Goal: Transaction & Acquisition: Purchase product/service

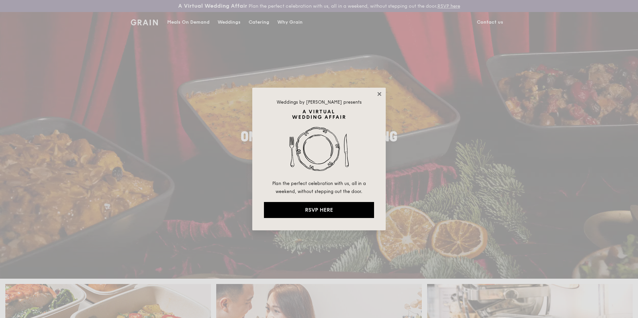
click at [381, 94] on icon at bounding box center [379, 94] width 6 height 6
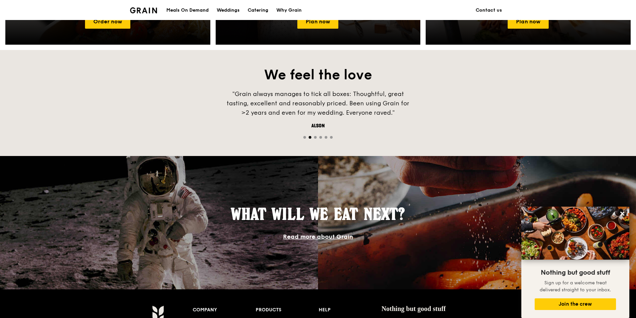
scroll to position [333, 0]
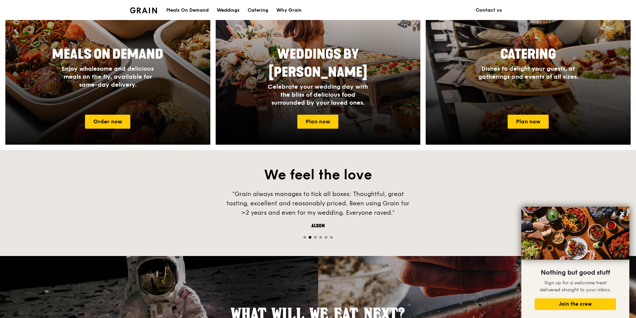
click at [105, 129] on div at bounding box center [107, 47] width 225 height 213
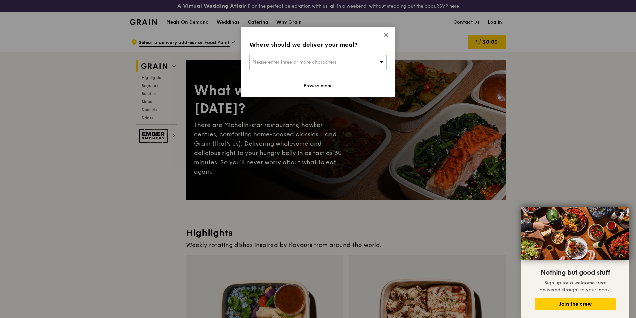
click at [389, 33] on icon at bounding box center [387, 35] width 6 height 6
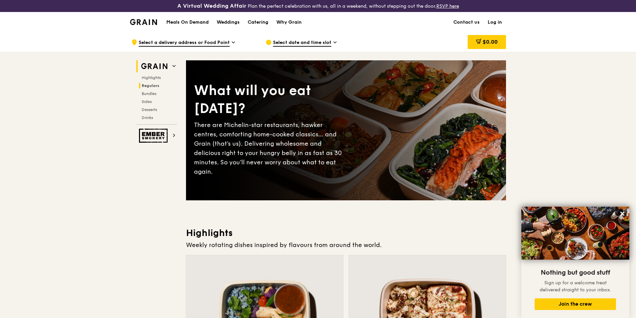
click at [145, 84] on span "Regulars" at bounding box center [151, 85] width 18 height 5
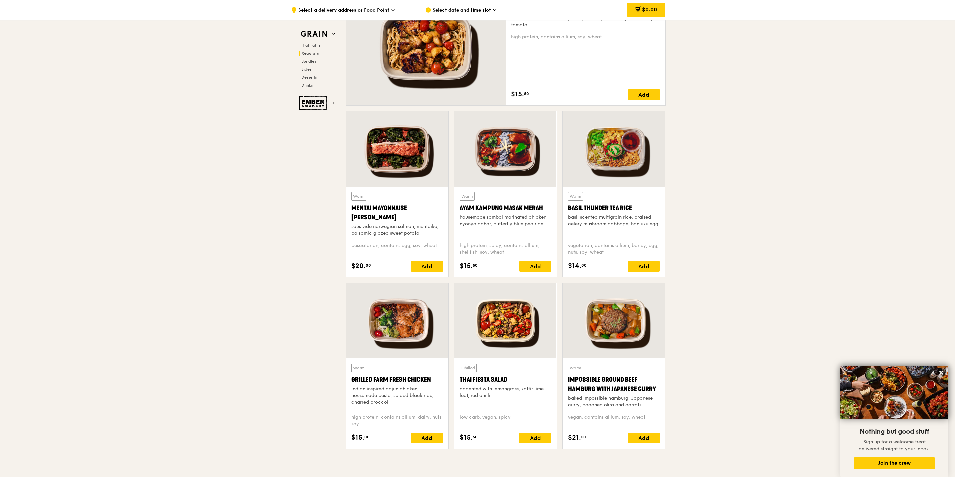
scroll to position [475, 0]
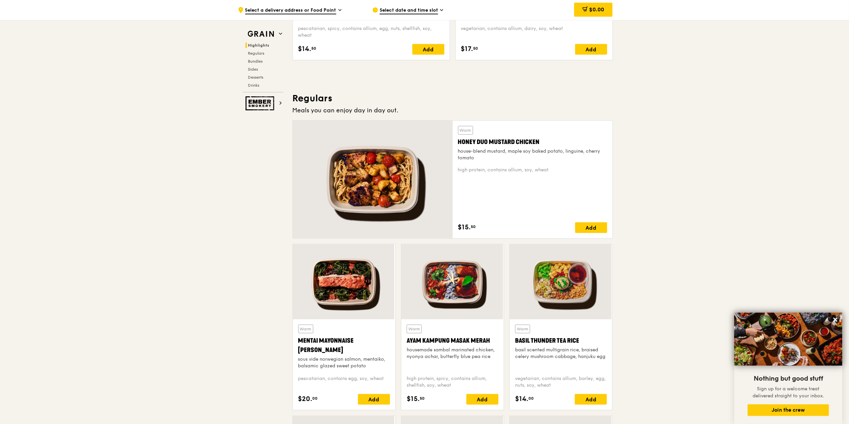
scroll to position [392, 0]
drag, startPoint x: 362, startPoint y: 173, endPoint x: 685, endPoint y: 208, distance: 325.3
click at [423, 192] on div at bounding box center [373, 179] width 160 height 118
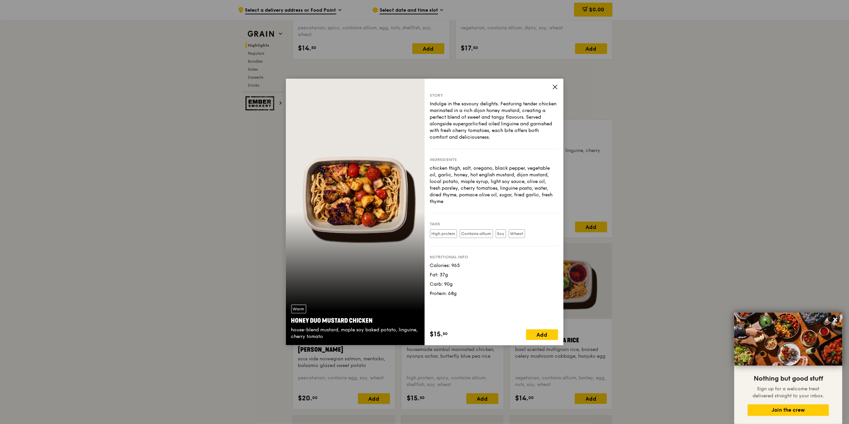
click at [554, 88] on icon at bounding box center [555, 87] width 4 height 4
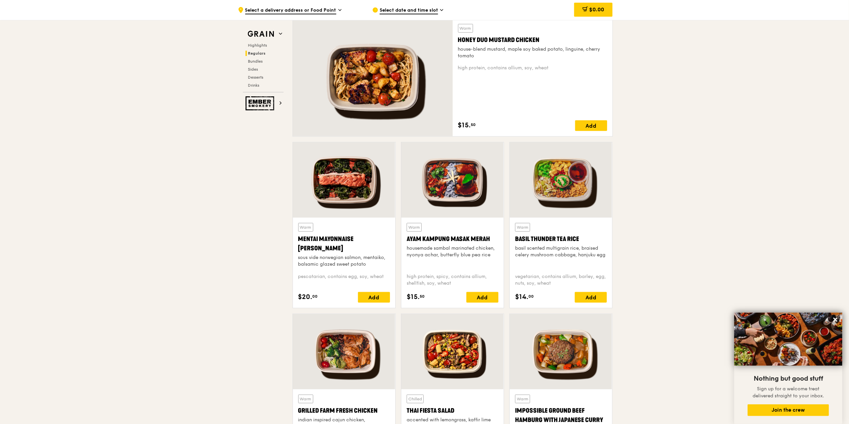
scroll to position [481, 0]
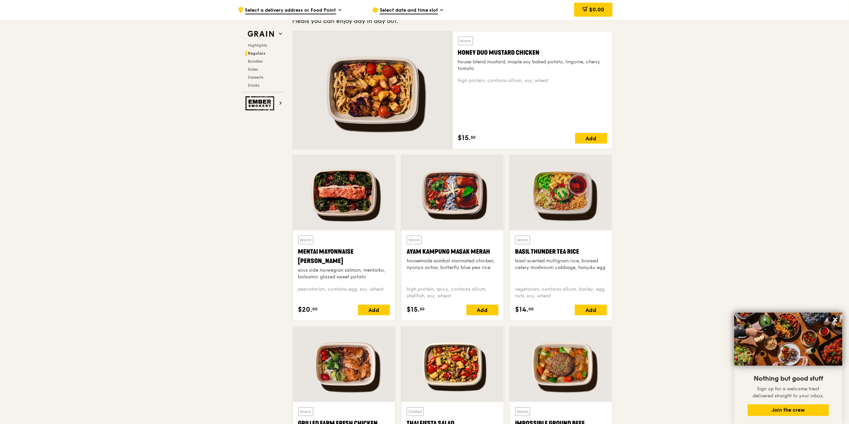
click at [451, 99] on div at bounding box center [373, 90] width 160 height 118
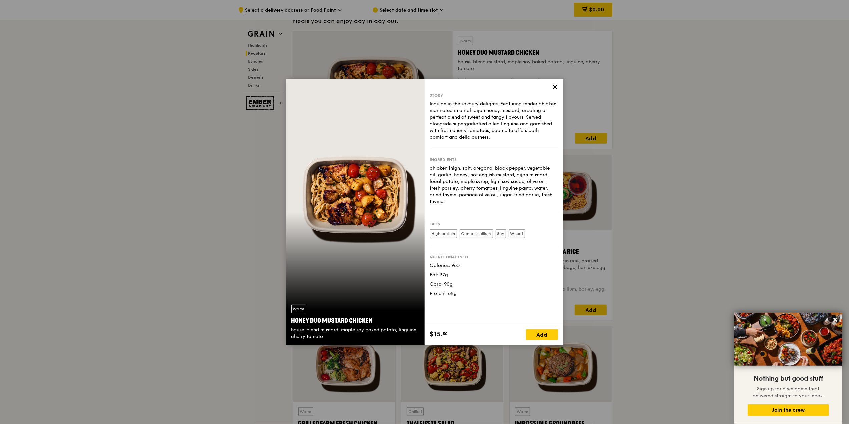
click at [636, 140] on div "Warm Honey Duo Mustard Chicken house-blend mustard, maple soy baked potato, lin…" at bounding box center [424, 212] width 849 height 424
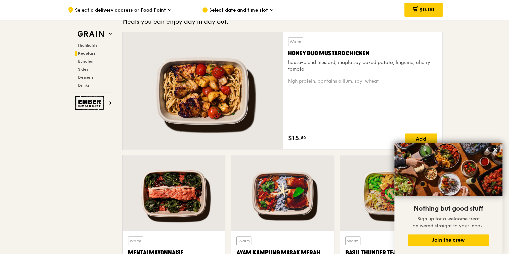
scroll to position [480, 0]
drag, startPoint x: 230, startPoint y: 103, endPoint x: 225, endPoint y: 92, distance: 11.2
click at [225, 92] on div at bounding box center [203, 91] width 160 height 118
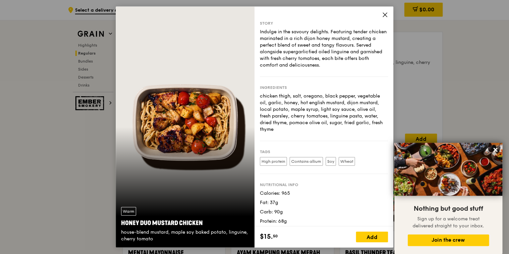
click at [382, 12] on div "Story Indulge in the savoury delights. Featuring tender chicken marinated in a …" at bounding box center [323, 116] width 139 height 220
click at [383, 15] on icon at bounding box center [385, 15] width 6 height 6
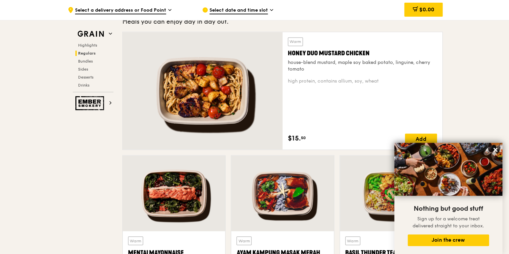
click at [314, 76] on div "Warm Honey Duo Mustard Chicken house-blend mustard, maple soy baked potato, lin…" at bounding box center [362, 90] width 149 height 107
drag, startPoint x: 309, startPoint y: 70, endPoint x: 300, endPoint y: 66, distance: 9.4
click at [300, 66] on div "house-blend mustard, maple soy baked potato, linguine, cherry tomato" at bounding box center [362, 65] width 149 height 13
drag, startPoint x: 286, startPoint y: 60, endPoint x: 306, endPoint y: 68, distance: 21.2
click at [306, 68] on div "Warm Honey Duo Mustard Chicken house-blend mustard, maple soy baked potato, lin…" at bounding box center [362, 91] width 160 height 118
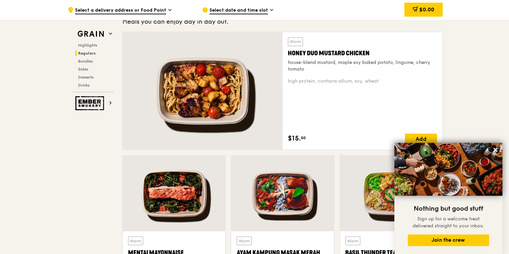
copy div "house-blend mustard, maple soy baked potato, linguine, cherry tomato"
click at [231, 89] on div at bounding box center [203, 91] width 160 height 118
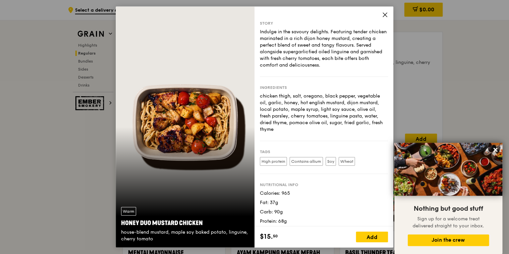
click at [385, 15] on icon at bounding box center [385, 15] width 4 height 4
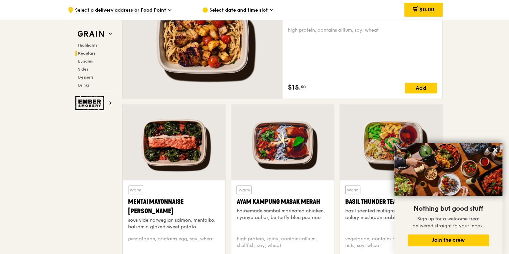
scroll to position [534, 0]
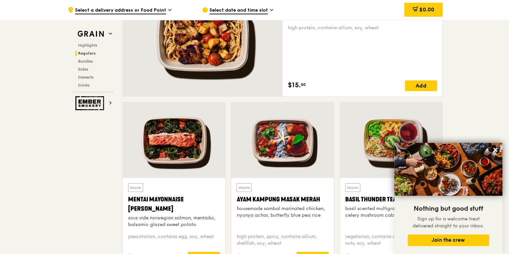
click at [194, 120] on div at bounding box center [174, 140] width 102 height 76
drag, startPoint x: 197, startPoint y: 224, endPoint x: 128, endPoint y: 218, distance: 70.0
click at [128, 218] on div "sous vide norwegian salmon, mentaiko, balsamic glazed sweet potato" at bounding box center [174, 221] width 92 height 13
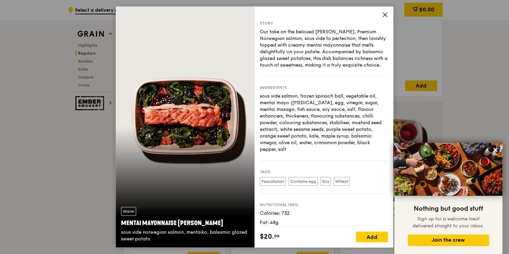
copy div "sous vide norwegian salmon, mentaiko, balsamic glazed sweet potato"
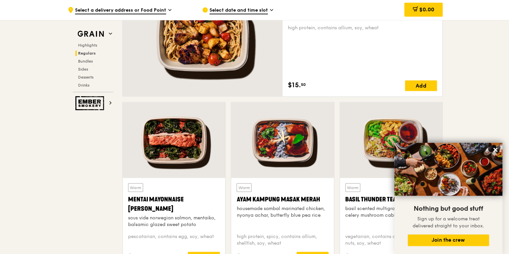
drag, startPoint x: 182, startPoint y: 224, endPoint x: 129, endPoint y: 219, distance: 53.2
click at [129, 219] on div "sous vide norwegian salmon, mentaiko, balsamic glazed sweet potato" at bounding box center [174, 221] width 92 height 13
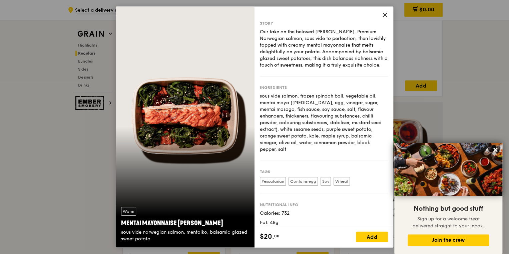
drag, startPoint x: 152, startPoint y: 240, endPoint x: 120, endPoint y: 237, distance: 32.1
click at [120, 237] on div "Warm Mentai Mayonnaise Aburi Salmon sous vide norwegian salmon, mentaiko, balsa…" at bounding box center [185, 225] width 139 height 46
drag, startPoint x: 120, startPoint y: 237, endPoint x: 153, endPoint y: 240, distance: 32.8
click at [153, 240] on div "sous vide norwegian salmon, mentaiko, balsamic glazed sweet potato" at bounding box center [185, 235] width 128 height 13
drag, startPoint x: 140, startPoint y: 239, endPoint x: 117, endPoint y: 233, distance: 24.0
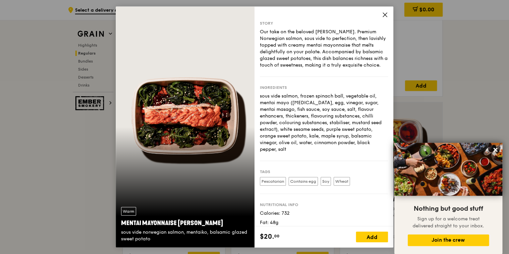
click at [117, 233] on div "Warm Mentai Mayonnaise Aburi Salmon sous vide norwegian salmon, mentaiko, balsa…" at bounding box center [185, 225] width 139 height 46
copy div "sous vide norwegian salmon, mentaiko, balsamic glazed sweet potato"
click at [214, 220] on div "Mentai Mayonnaise [PERSON_NAME]" at bounding box center [185, 223] width 128 height 9
drag, startPoint x: 217, startPoint y: 222, endPoint x: 120, endPoint y: 225, distance: 96.8
click at [120, 225] on div "Warm Mentai Mayonnaise Aburi Salmon sous vide norwegian salmon, mentaiko, balsa…" at bounding box center [185, 225] width 139 height 46
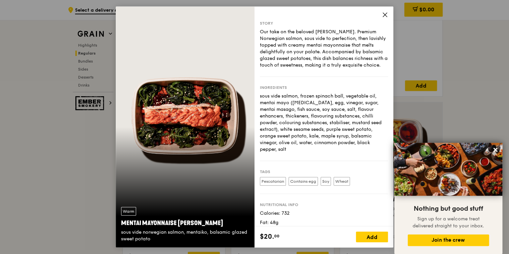
copy div "Mentai Mayonnaise [PERSON_NAME]"
click at [384, 18] on span at bounding box center [385, 15] width 6 height 7
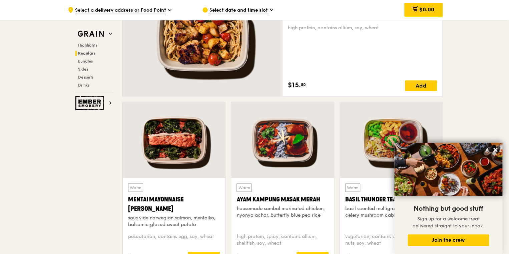
click at [283, 136] on div at bounding box center [282, 140] width 102 height 76
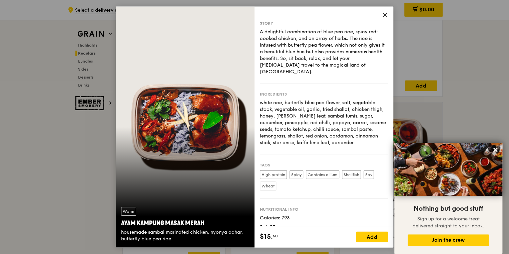
click at [385, 16] on icon at bounding box center [385, 15] width 6 height 6
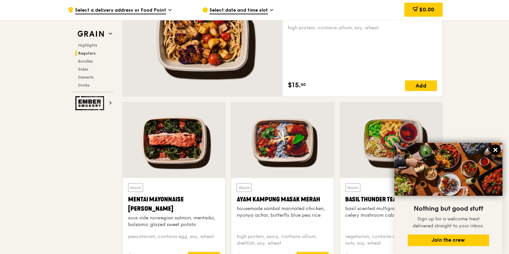
click at [496, 149] on icon at bounding box center [495, 150] width 4 height 4
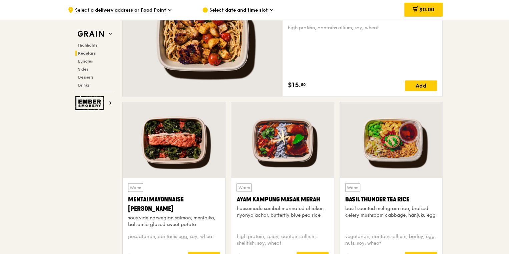
click at [299, 200] on div "Ayam Kampung Masak Merah" at bounding box center [282, 199] width 92 height 9
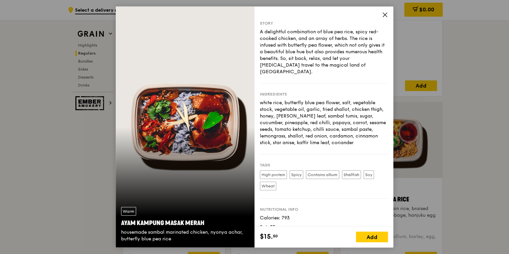
drag, startPoint x: 121, startPoint y: 224, endPoint x: 203, endPoint y: 224, distance: 81.4
click at [203, 224] on div "Ayam Kampung Masak Merah" at bounding box center [185, 223] width 128 height 9
copy div "Ayam Kampung Masak Merah"
click at [153, 241] on div "housemade sambal marinated chicken, nyonya achar, butterfly blue pea rice" at bounding box center [185, 235] width 128 height 13
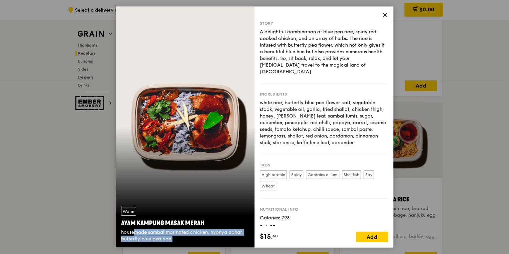
click at [153, 241] on div "housemade sambal marinated chicken, nyonya achar, butterfly blue pea rice" at bounding box center [185, 235] width 128 height 13
copy div "housemade sambal marinated chicken, nyonya achar, butterfly blue pea rice"
click at [387, 14] on icon at bounding box center [385, 15] width 6 height 6
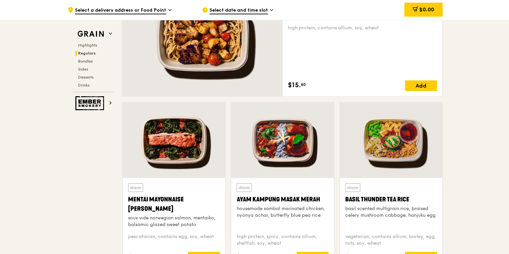
click at [373, 198] on div "Basil Thunder Tea Rice" at bounding box center [391, 199] width 92 height 9
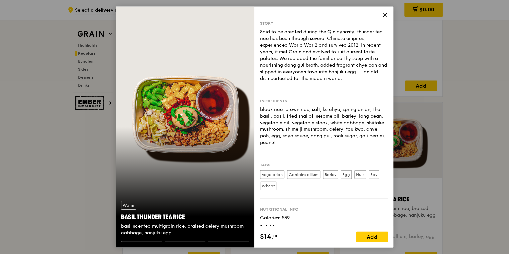
click at [373, 199] on div "Nutritional info Calories: 539 Fat: 15g Carb: 87g Protein: 14g" at bounding box center [324, 224] width 128 height 51
click at [160, 216] on div "Basil Thunder Tea Rice" at bounding box center [185, 217] width 128 height 9
copy div "Basil Thunder Tea Rice"
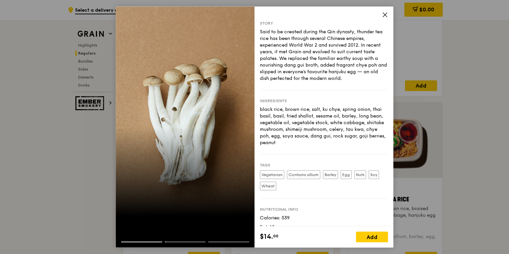
click at [142, 242] on div at bounding box center [185, 239] width 139 height 17
click at [144, 244] on div at bounding box center [185, 245] width 139 height 6
click at [200, 223] on div at bounding box center [185, 127] width 139 height 242
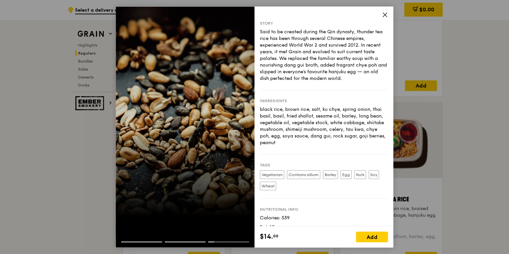
click at [185, 132] on div at bounding box center [185, 127] width 139 height 242
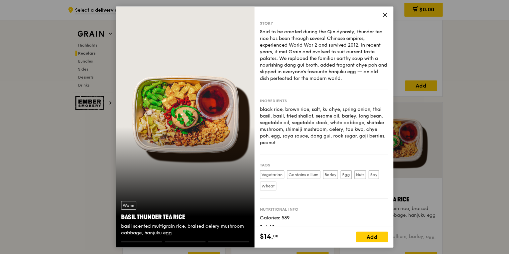
click at [185, 132] on div "Warm Basil Thunder Tea [PERSON_NAME] scented multigrain rice, braised celery mu…" at bounding box center [185, 127] width 139 height 242
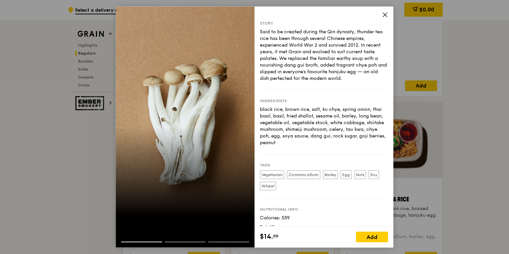
click at [185, 132] on div at bounding box center [185, 127] width 139 height 242
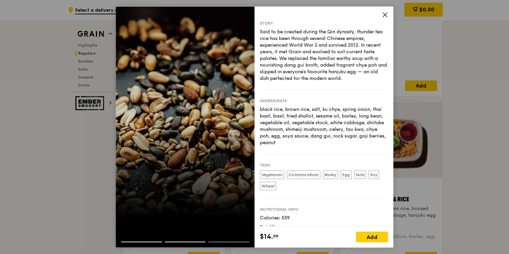
click at [185, 132] on div at bounding box center [185, 127] width 139 height 242
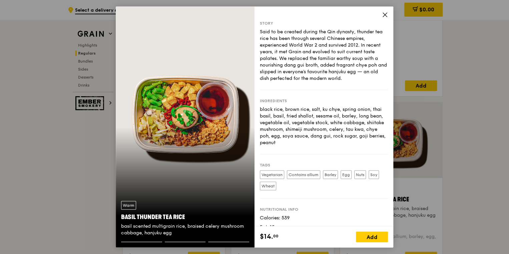
click at [152, 226] on div "basil scented multigrain rice, braised celery mushroom cabbage, hanjuku egg" at bounding box center [185, 229] width 128 height 13
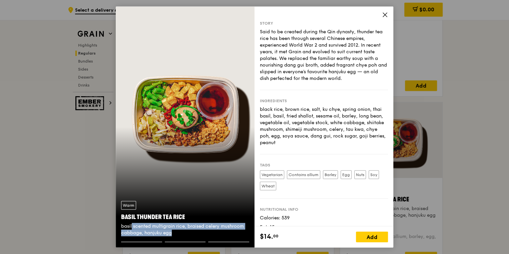
click at [152, 226] on div "basil scented multigrain rice, braised celery mushroom cabbage, hanjuku egg" at bounding box center [185, 229] width 128 height 13
copy div "basil scented multigrain rice, braised celery mushroom cabbage, hanjuku egg"
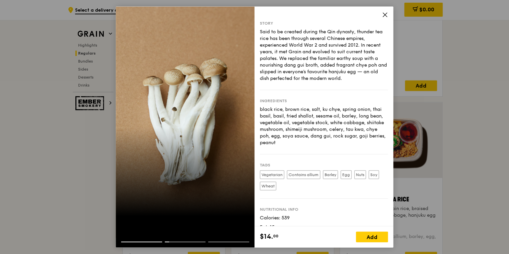
click at [386, 14] on icon at bounding box center [385, 15] width 6 height 6
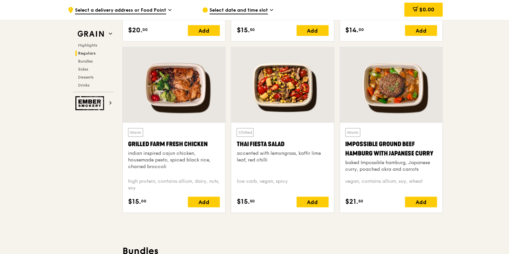
scroll to position [747, 0]
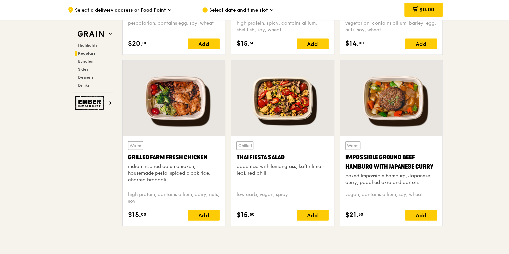
click at [173, 152] on div "Warm Grilled Farm Fresh Chicken indian inspired cajun chicken, housemade pesto,…" at bounding box center [174, 164] width 92 height 45
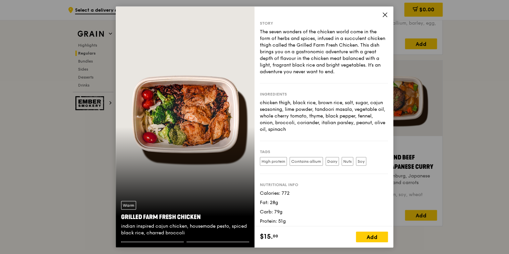
click at [164, 213] on div "Grilled Farm Fresh Chicken" at bounding box center [185, 217] width 128 height 9
copy div "Grilled Farm Fresh Chicken"
click at [170, 234] on div "indian inspired cajun chicken, housemade pesto, spiced black rice, charred broc…" at bounding box center [185, 229] width 128 height 13
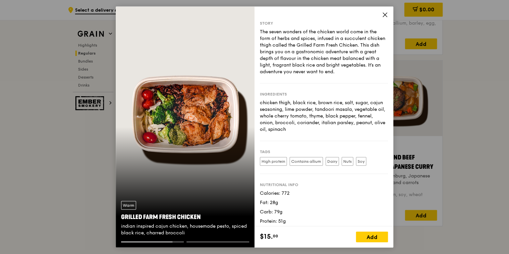
click at [170, 234] on div "indian inspired cajun chicken, housemade pesto, spiced black rice, charred broc…" at bounding box center [185, 229] width 128 height 13
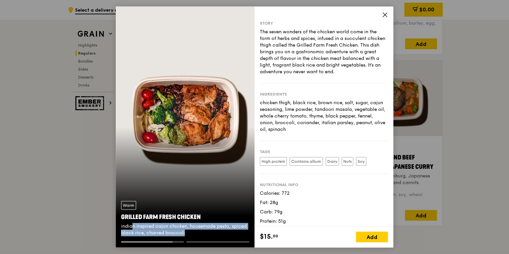
click at [170, 234] on div "indian inspired cajun chicken, housemade pesto, spiced black rice, charred broc…" at bounding box center [185, 229] width 128 height 13
copy div "indian inspired cajun chicken, housemade pesto, spiced black rice, charred broc…"
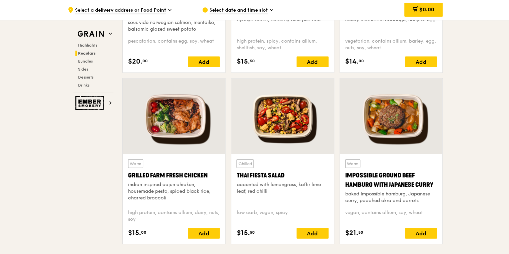
scroll to position [720, 0]
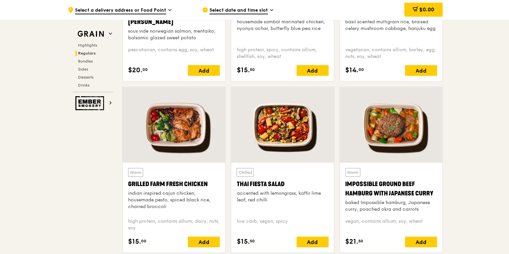
click at [267, 182] on div "Thai Fiesta Salad" at bounding box center [282, 184] width 92 height 9
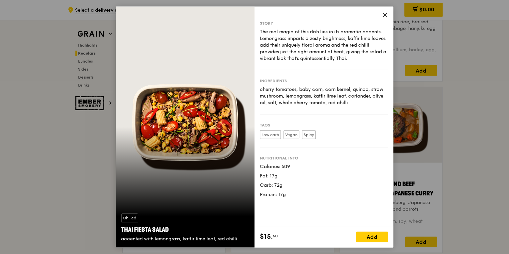
click at [154, 227] on div "Thai Fiesta Salad" at bounding box center [185, 229] width 128 height 9
click at [161, 236] on div "Chilled Thai Fiesta Salad accented with lemongrass, kaffir lime leaf, red chilli" at bounding box center [185, 228] width 139 height 39
click at [165, 240] on div "accented with lemongrass, kaffir lime leaf, red chilli" at bounding box center [185, 239] width 128 height 7
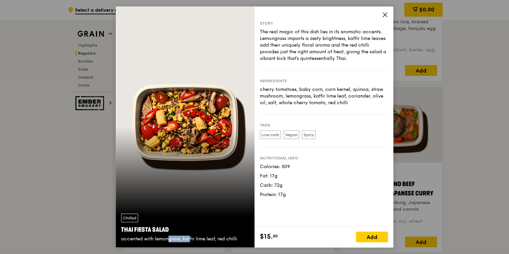
click at [165, 240] on div "accented with lemongrass, kaffir lime leaf, red chilli" at bounding box center [185, 239] width 128 height 7
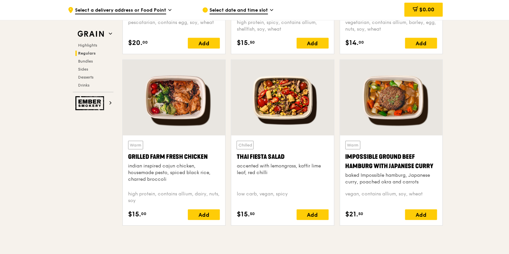
scroll to position [747, 0]
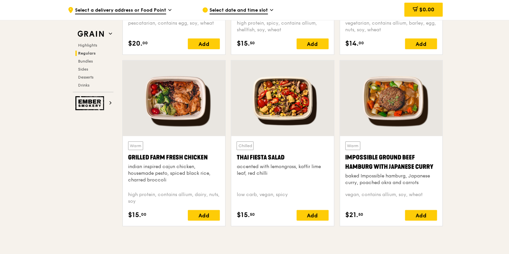
click at [401, 108] on div at bounding box center [391, 99] width 102 height 76
click at [390, 162] on div "Impossible Ground Beef Hamburg with Japanese Curry" at bounding box center [391, 162] width 92 height 19
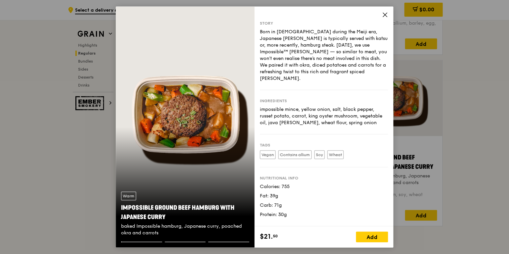
click at [390, 162] on div "Story Born in [DEMOGRAPHIC_DATA] during the Meiji era, Japanese [PERSON_NAME] i…" at bounding box center [323, 116] width 139 height 220
click at [157, 215] on div "Impossible Ground Beef Hamburg with Japanese Curry" at bounding box center [185, 212] width 128 height 19
click at [156, 215] on div "Impossible Ground Beef Hamburg with Japanese Curry" at bounding box center [185, 212] width 128 height 19
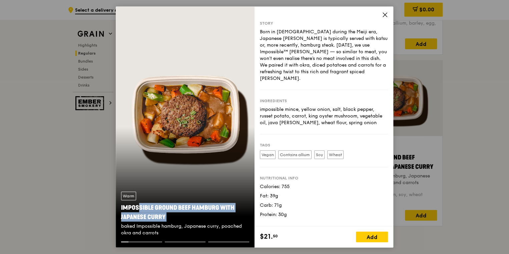
click at [156, 215] on div "Impossible Ground Beef Hamburg with Japanese Curry" at bounding box center [185, 212] width 128 height 19
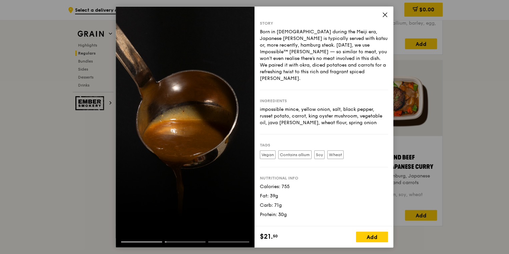
click at [188, 201] on div at bounding box center [185, 127] width 139 height 242
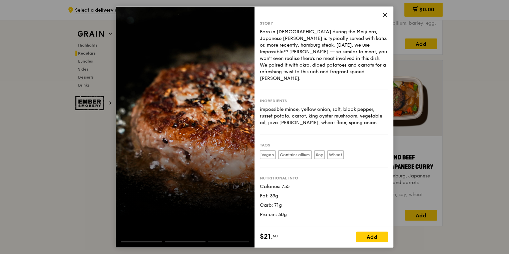
click at [188, 201] on div at bounding box center [185, 127] width 139 height 242
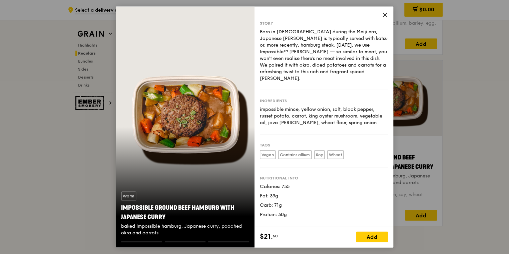
click at [149, 232] on div "baked Impossible hamburg, Japanese curry, poached okra and carrots" at bounding box center [185, 229] width 128 height 13
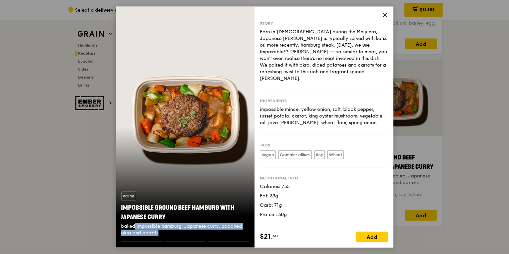
click at [149, 232] on div "baked Impossible hamburg, Japanese curry, poached okra and carrots" at bounding box center [185, 229] width 128 height 13
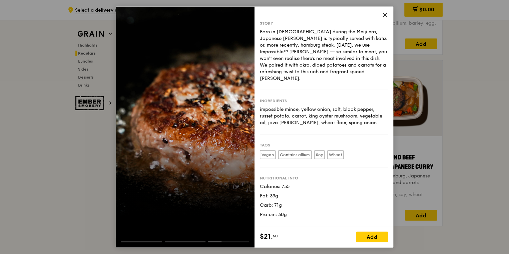
click at [387, 14] on icon at bounding box center [385, 15] width 6 height 6
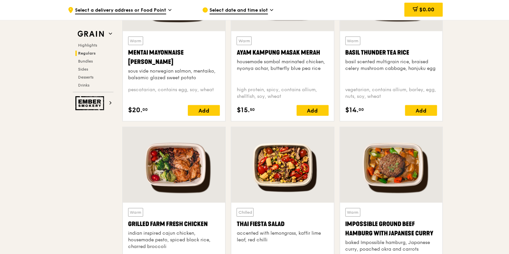
scroll to position [640, 0]
